Goal: Transaction & Acquisition: Purchase product/service

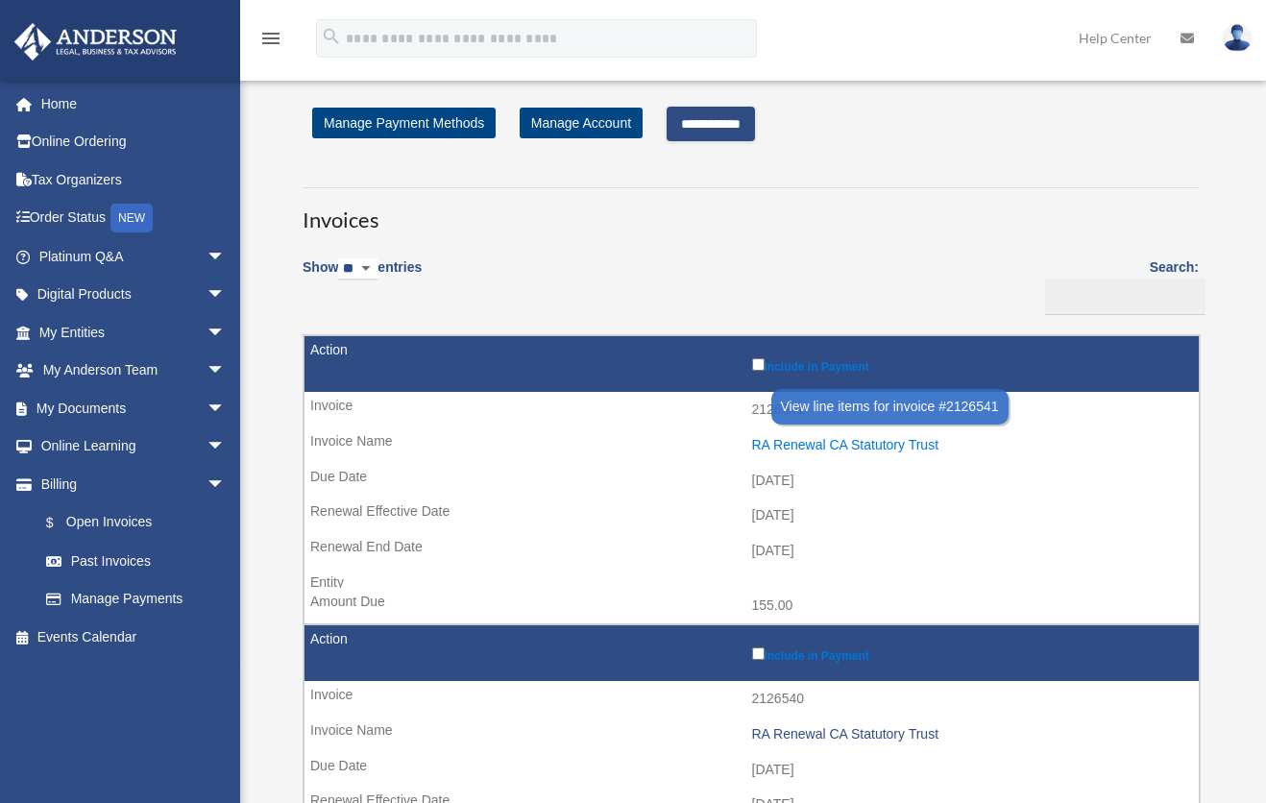
click at [791, 446] on div "RA Renewal CA Statutory Trust" at bounding box center [971, 445] width 438 height 16
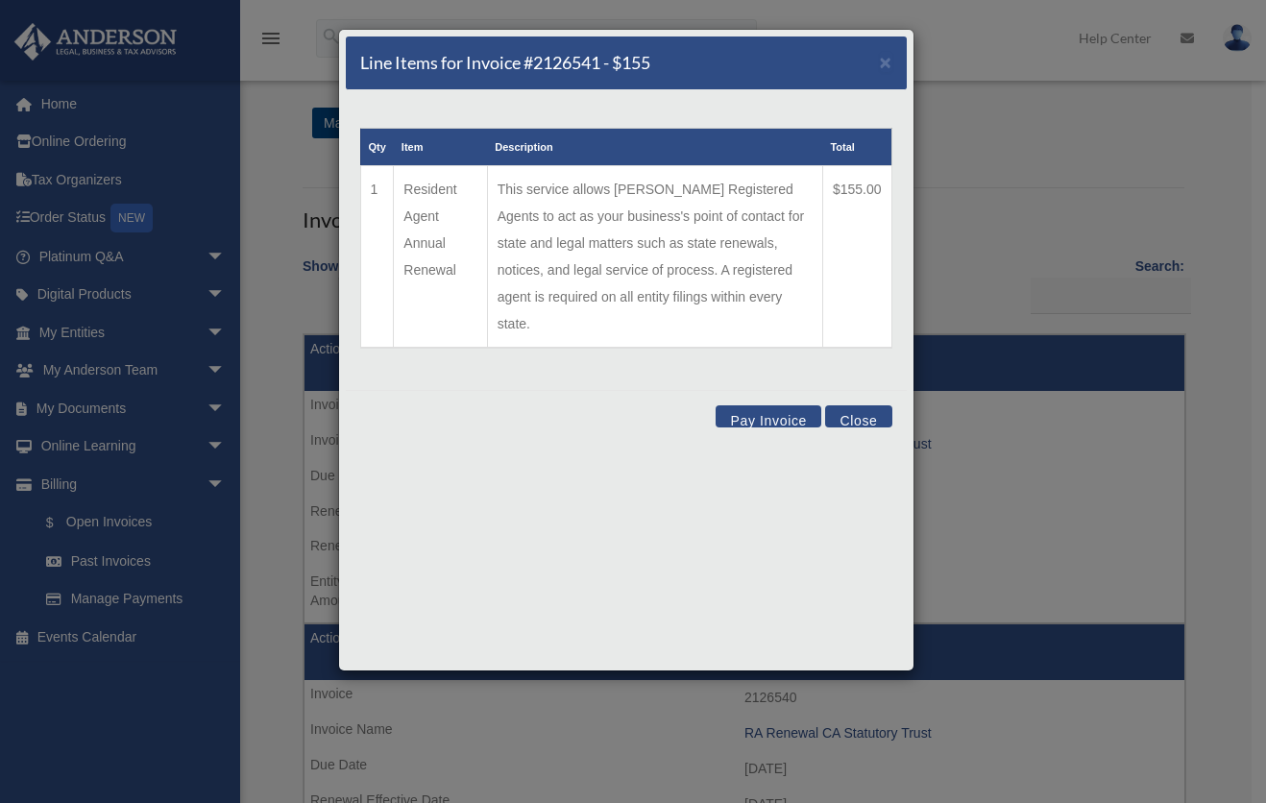
click at [860, 405] on button "Close" at bounding box center [858, 416] width 66 height 22
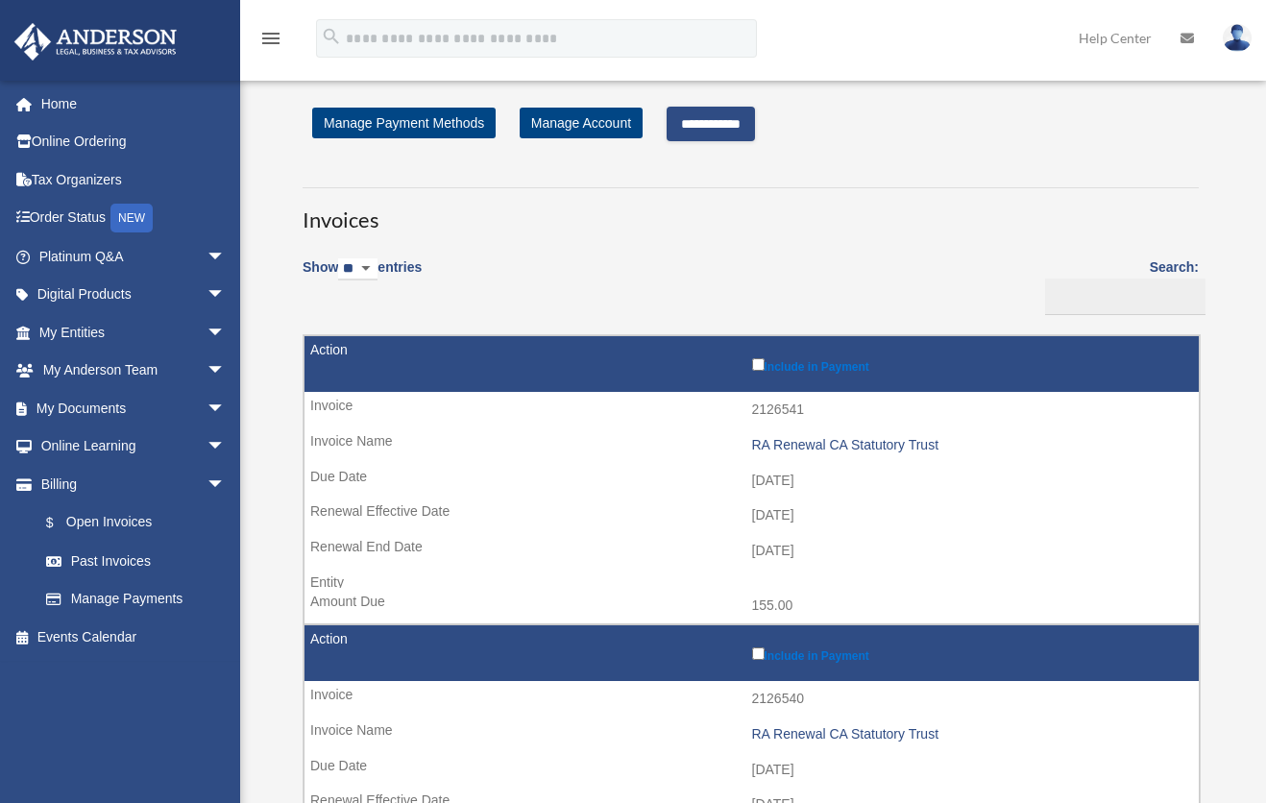
click at [778, 406] on td "2126541" at bounding box center [751, 410] width 894 height 36
copy td "2126541"
click at [777, 703] on td "2126540" at bounding box center [751, 699] width 894 height 36
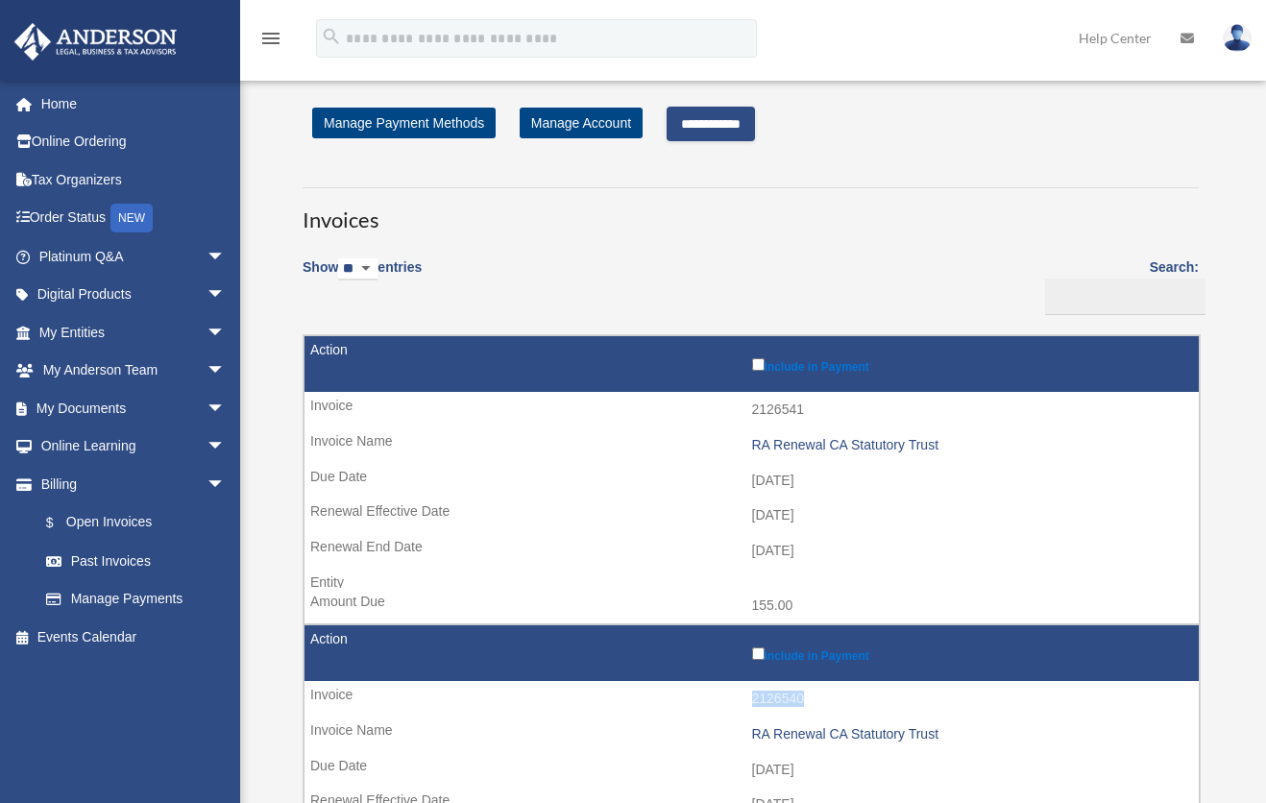
copy td "2126540"
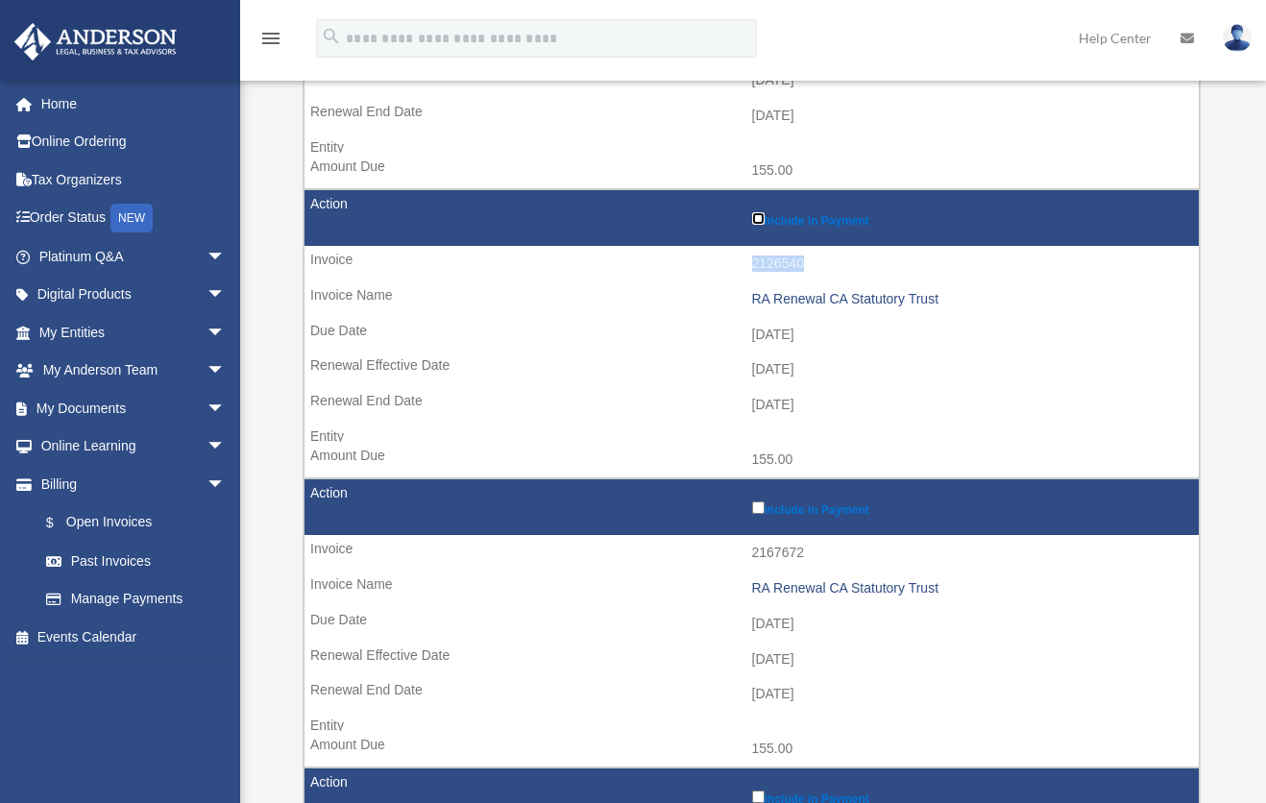
scroll to position [480, 0]
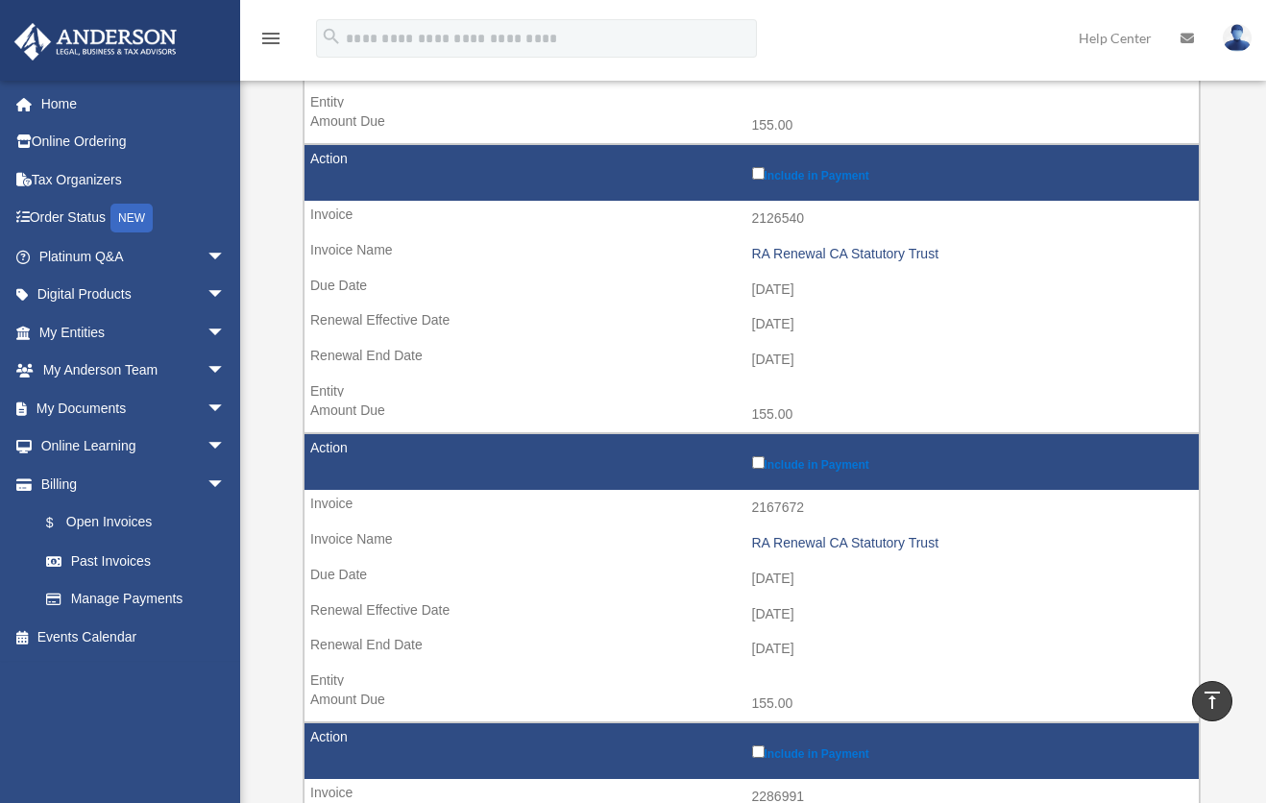
click at [773, 503] on td "2167672" at bounding box center [751, 508] width 894 height 36
copy td "2167672"
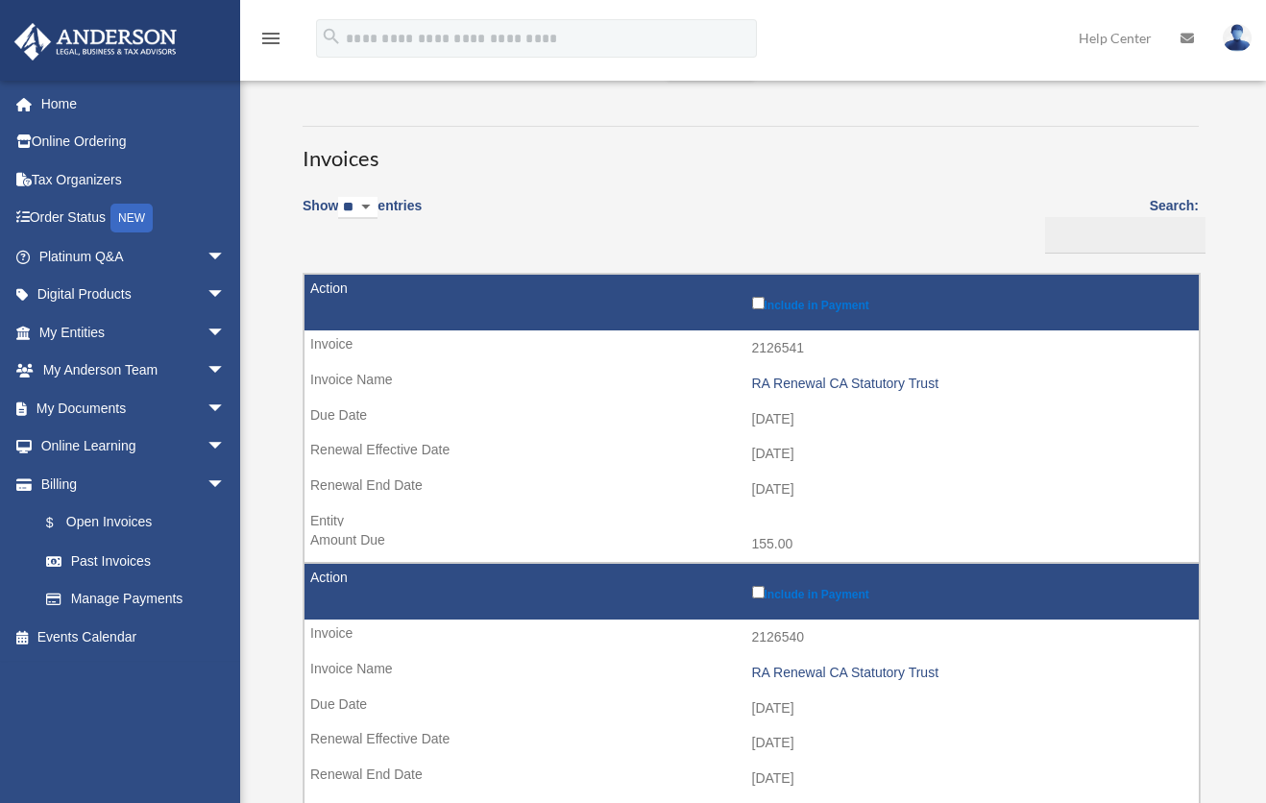
scroll to position [0, 0]
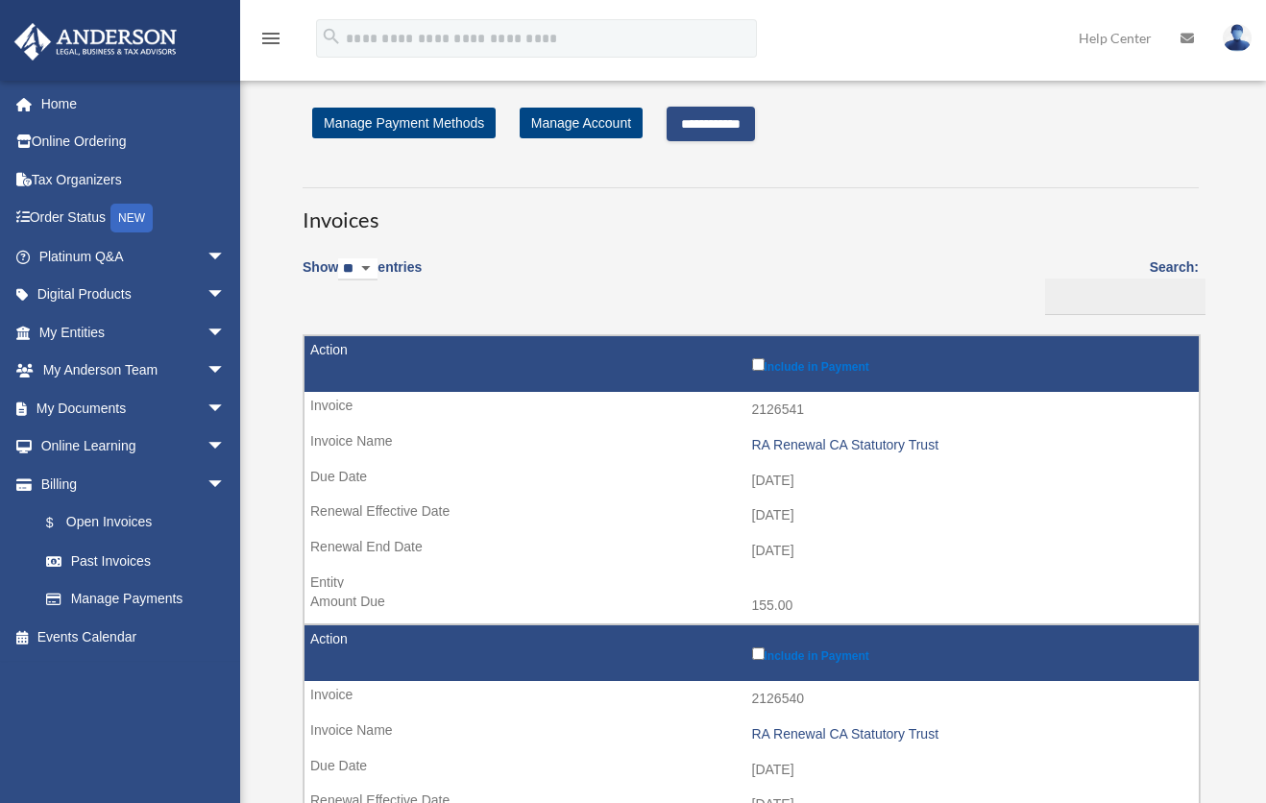
click at [744, 126] on input "**********" at bounding box center [710, 124] width 88 height 35
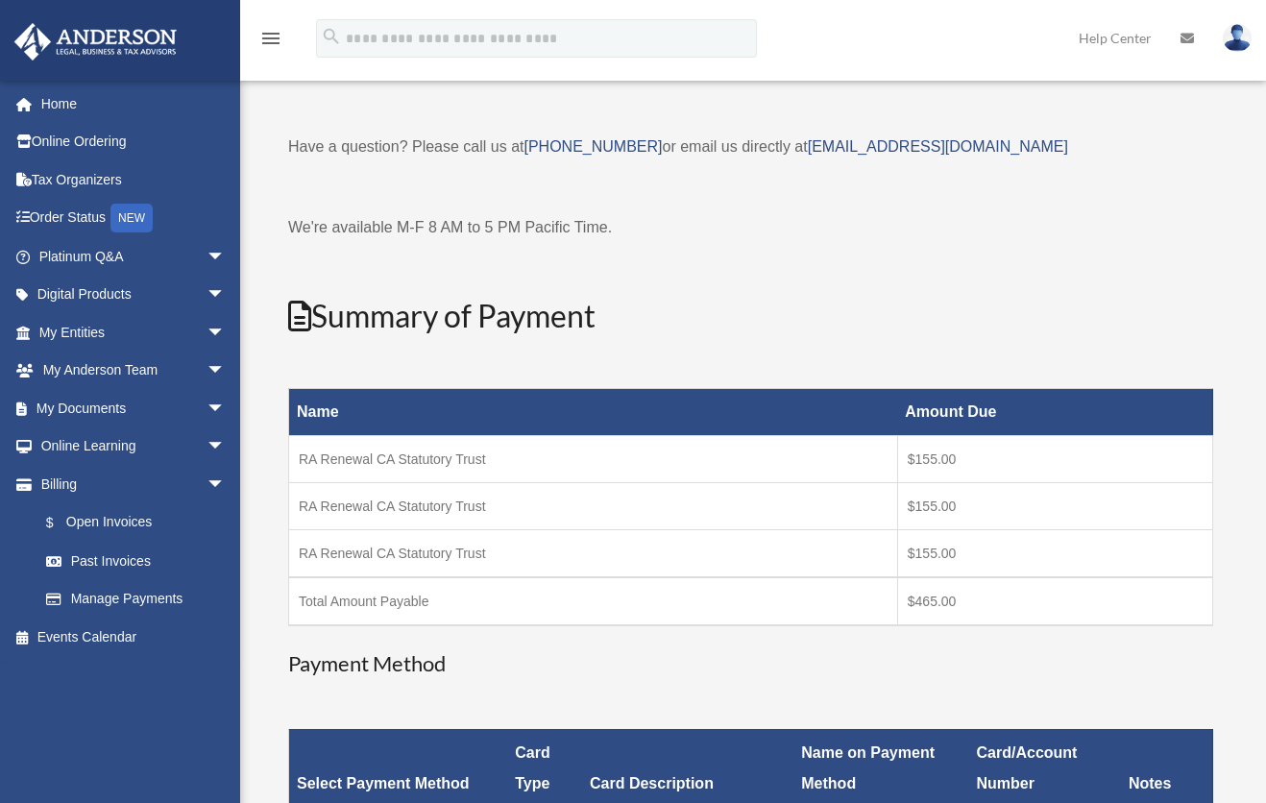
scroll to position [384, 0]
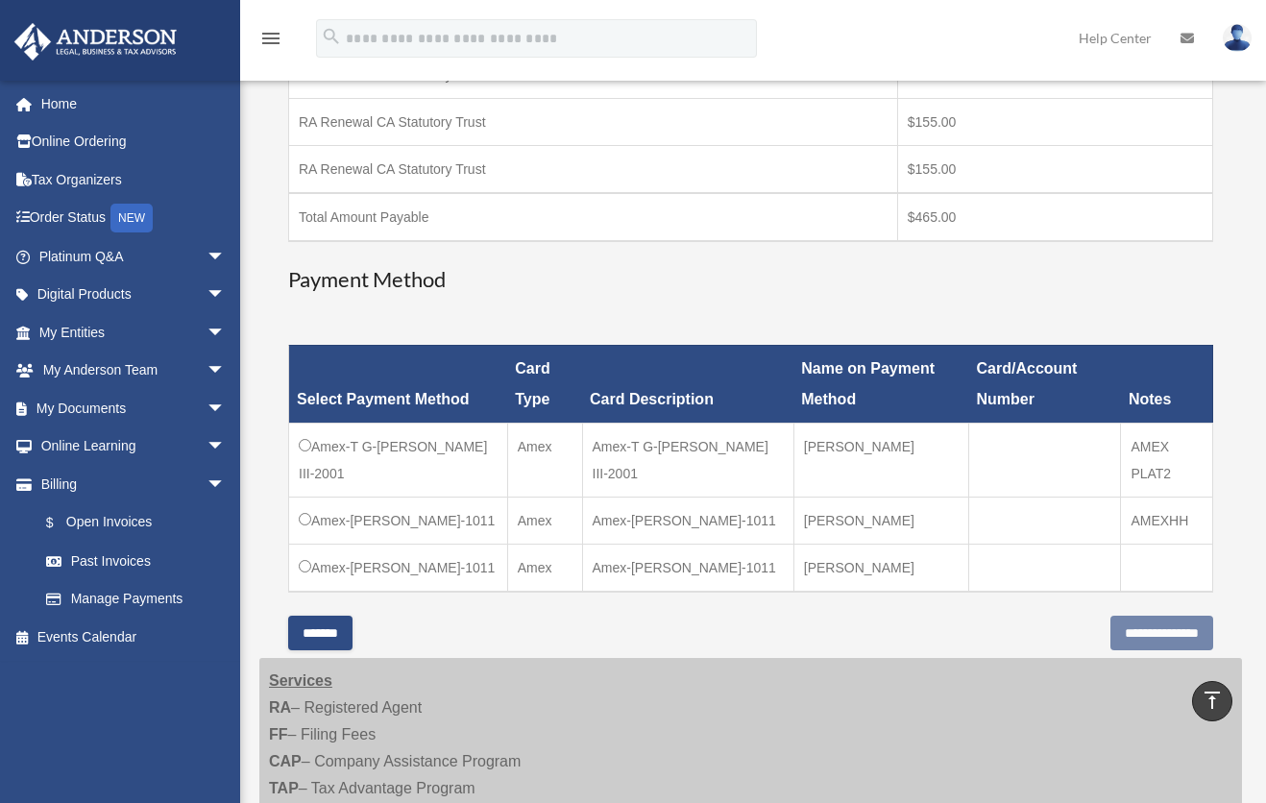
click at [291, 444] on td "Amex-T G-[PERSON_NAME] III-2001" at bounding box center [398, 460] width 219 height 74
click at [1152, 650] on input "**********" at bounding box center [1161, 633] width 103 height 35
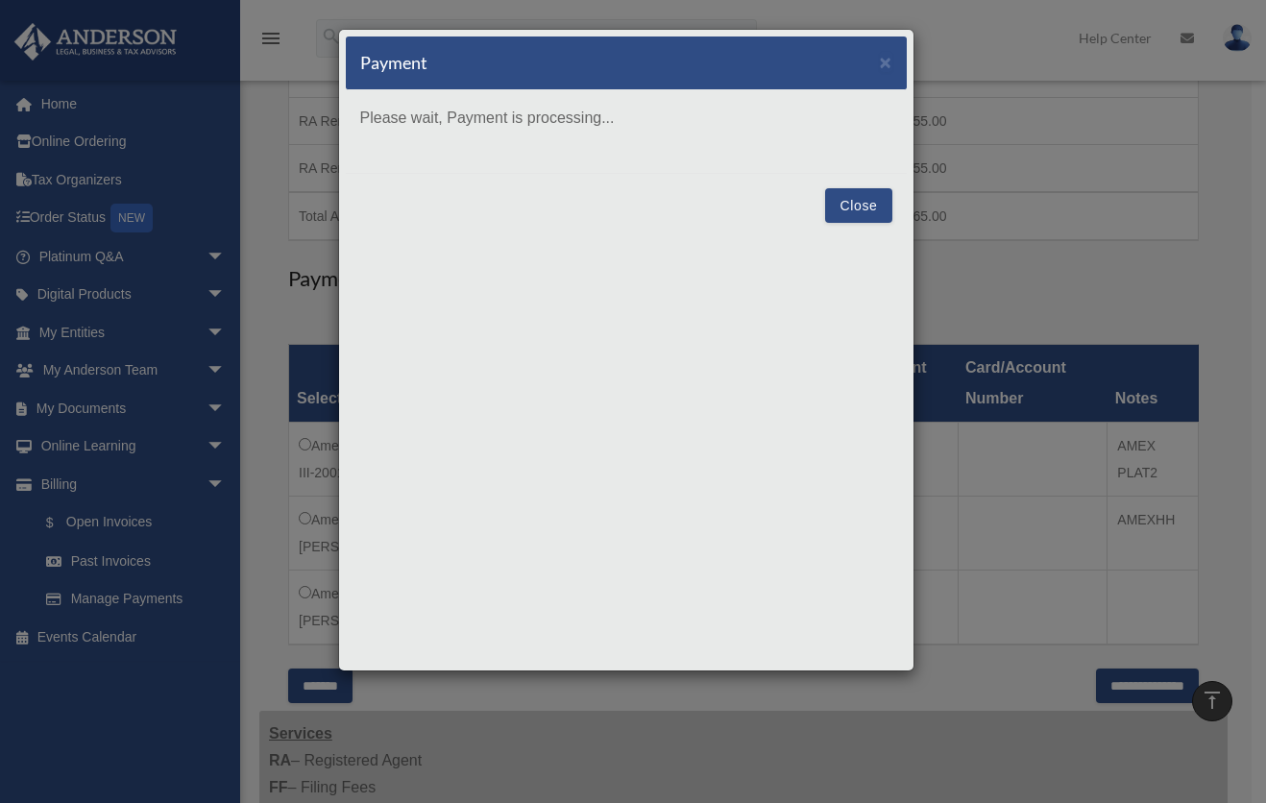
click at [860, 200] on button "Close" at bounding box center [858, 205] width 66 height 35
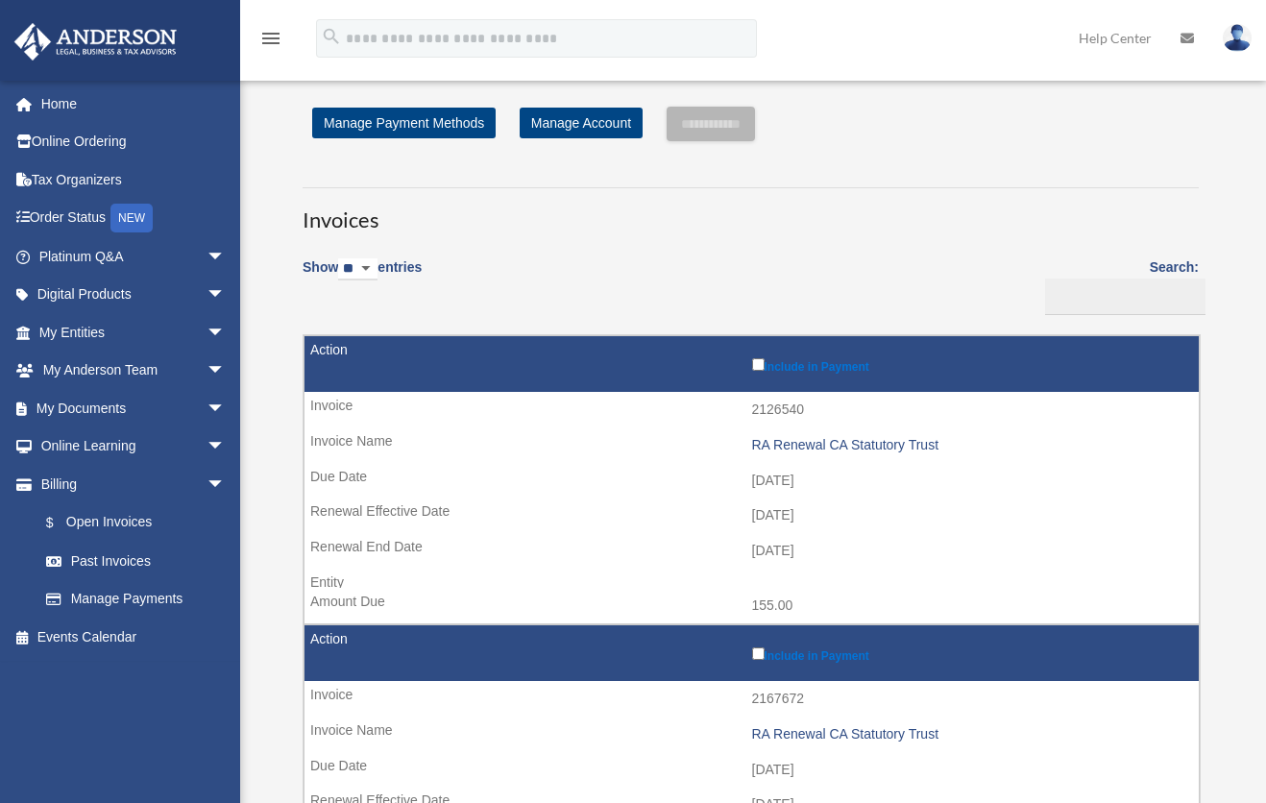
scroll to position [384, 0]
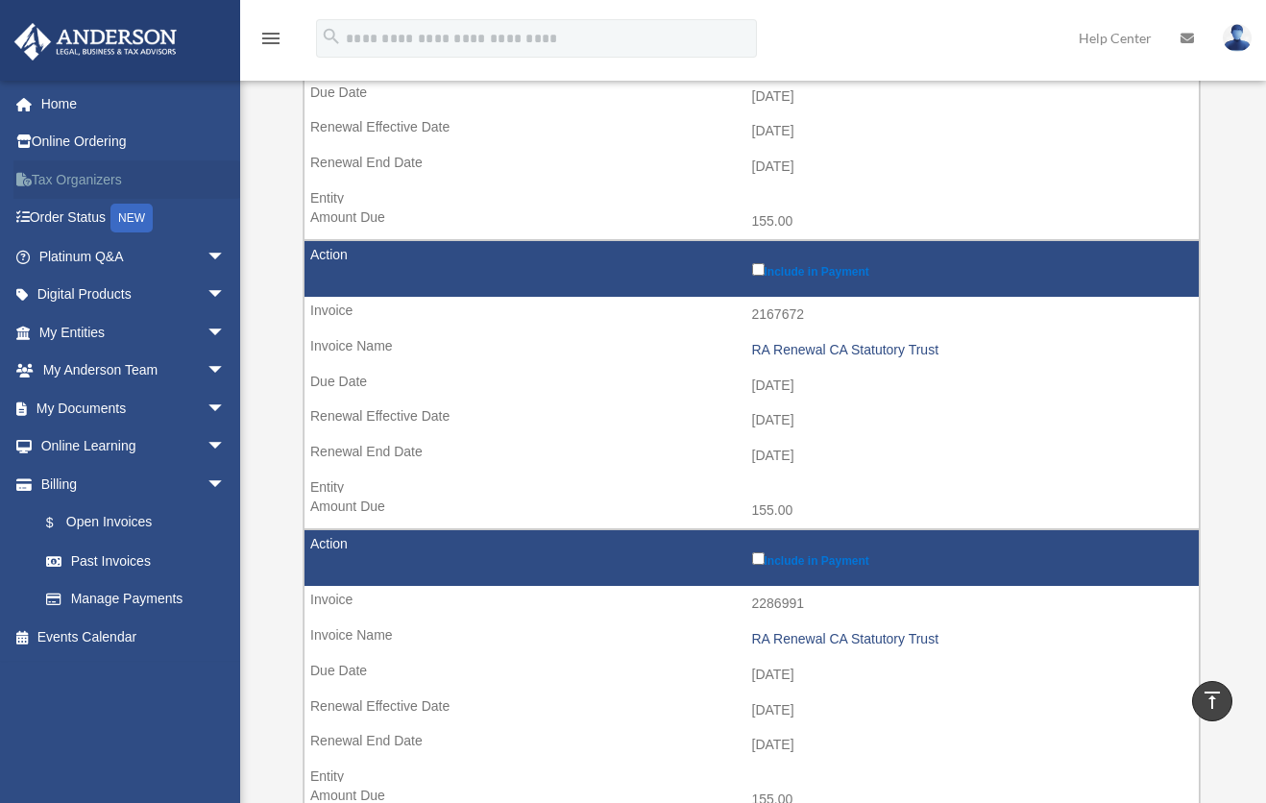
click at [65, 179] on link "Tax Organizers" at bounding box center [133, 179] width 241 height 38
